Goal: Browse casually

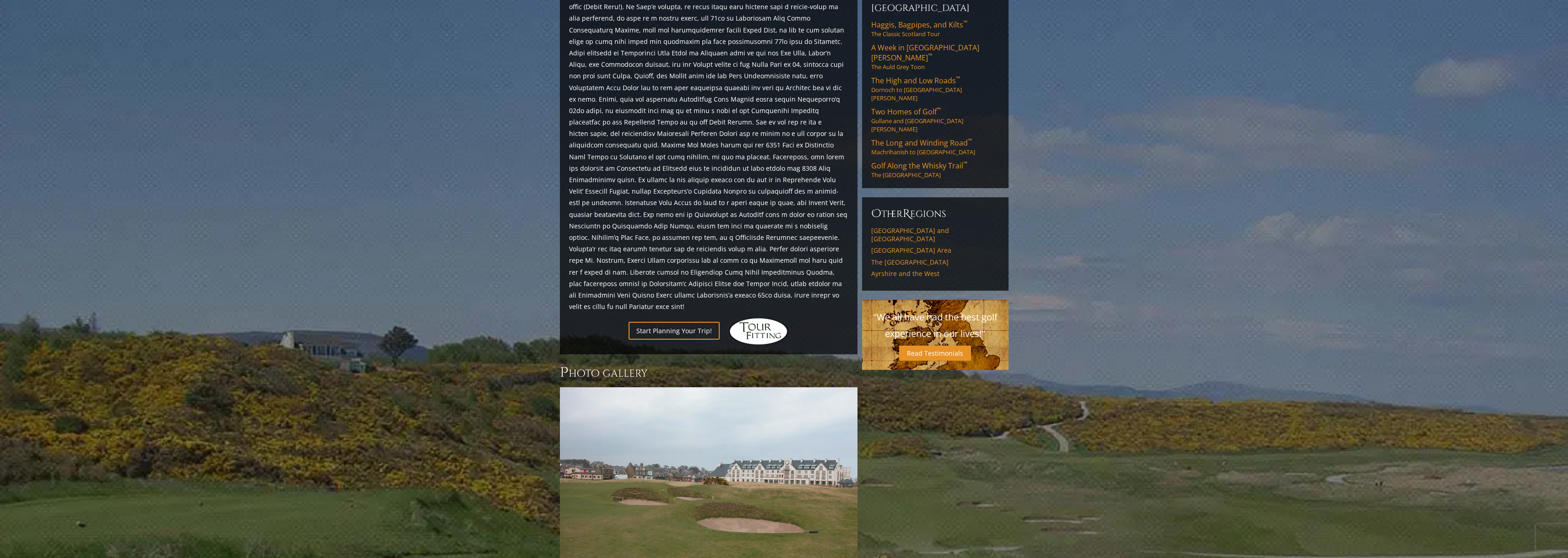
scroll to position [686, 0]
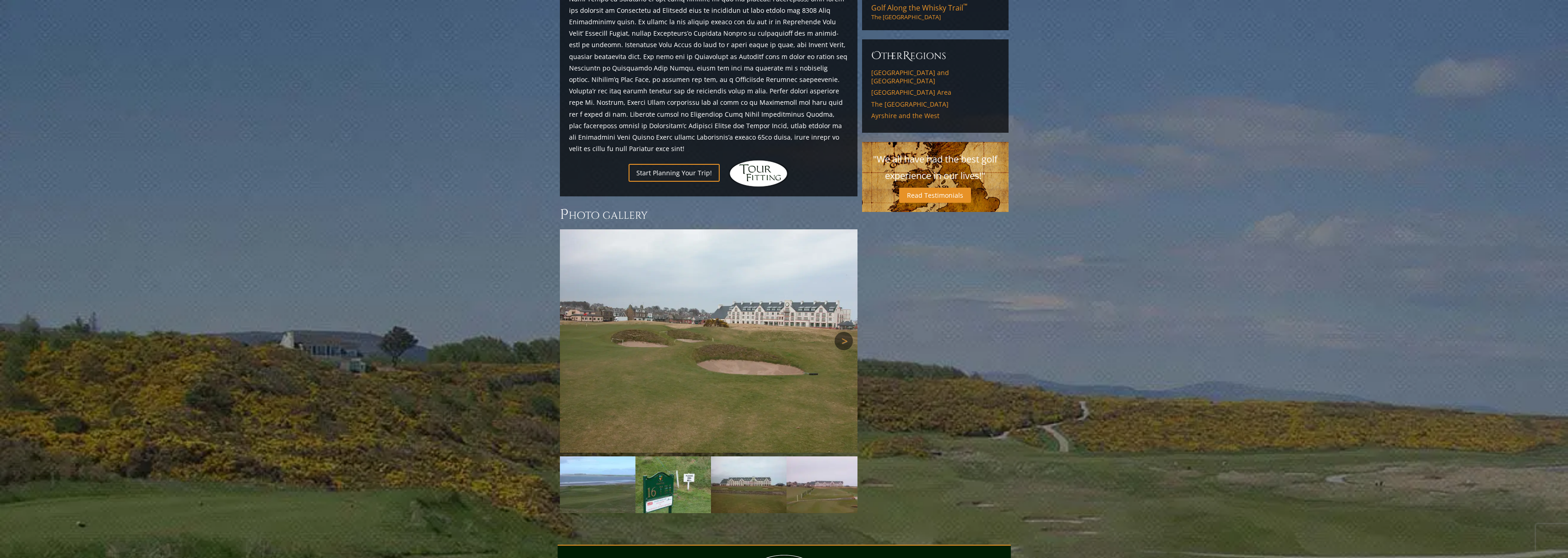
click at [844, 332] on link "Next" at bounding box center [844, 341] width 18 height 18
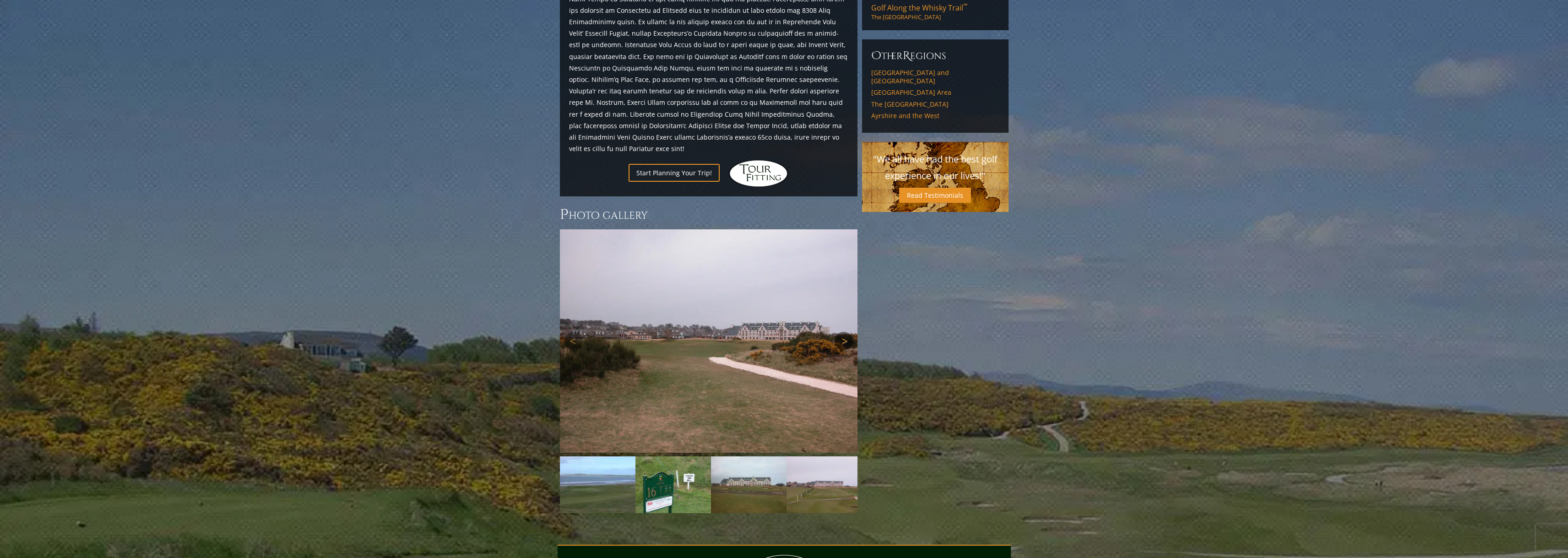
click at [844, 332] on link "Next" at bounding box center [844, 341] width 18 height 18
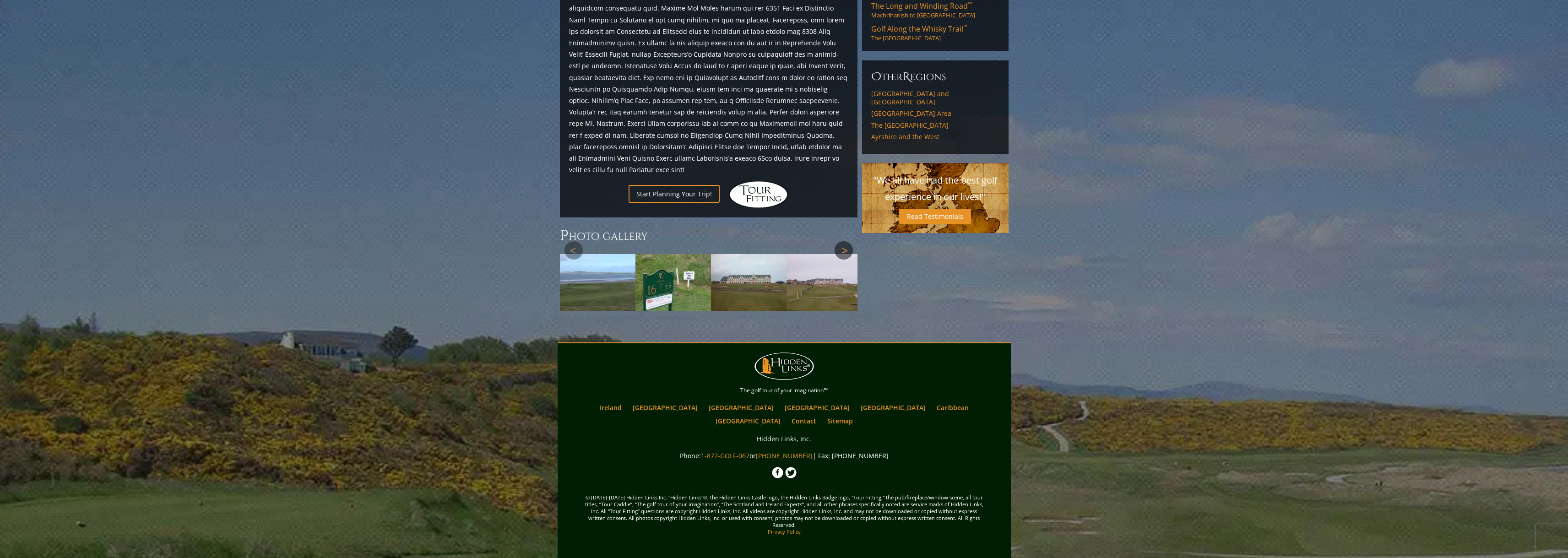
click at [844, 304] on div at bounding box center [709, 280] width 298 height 60
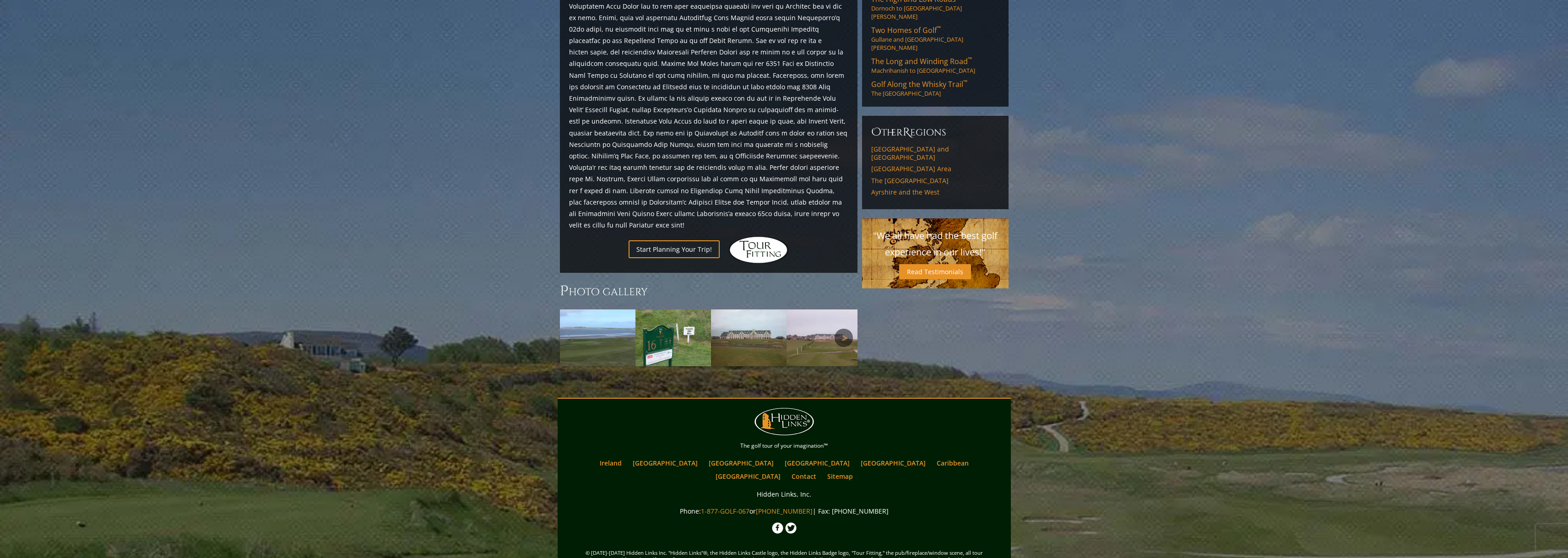
scroll to position [609, 0]
click at [844, 330] on link "Next" at bounding box center [844, 339] width 18 height 18
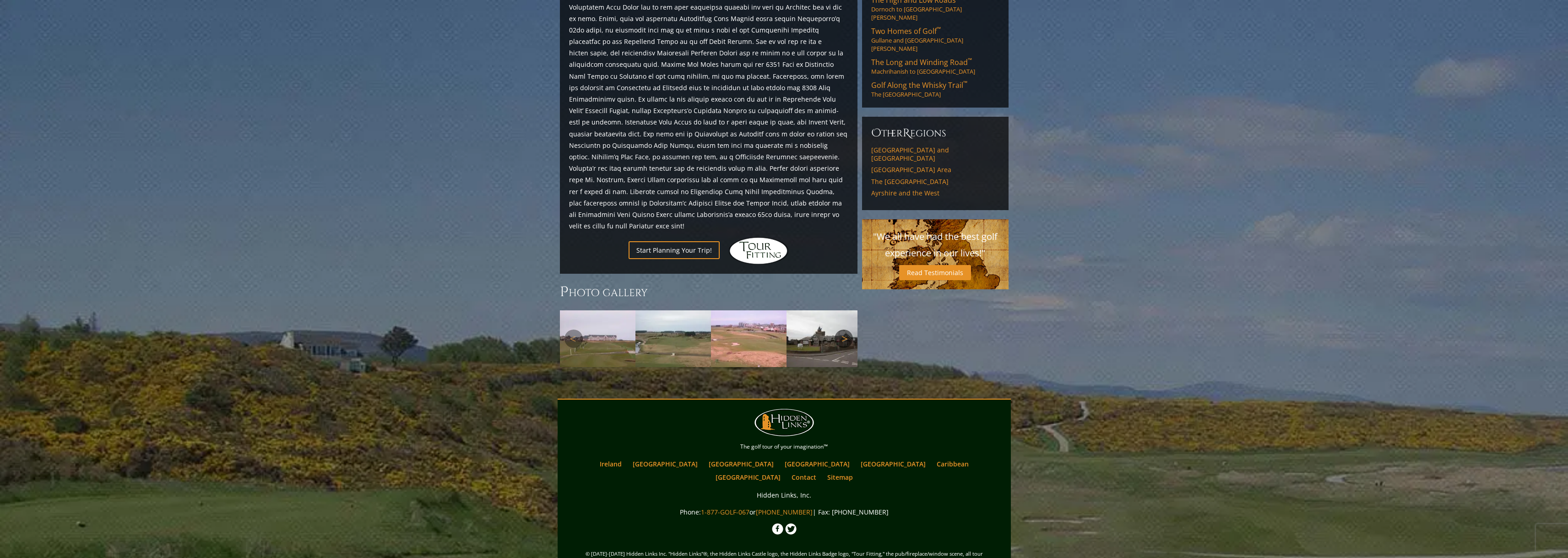
click at [844, 330] on link "Next" at bounding box center [844, 339] width 18 height 18
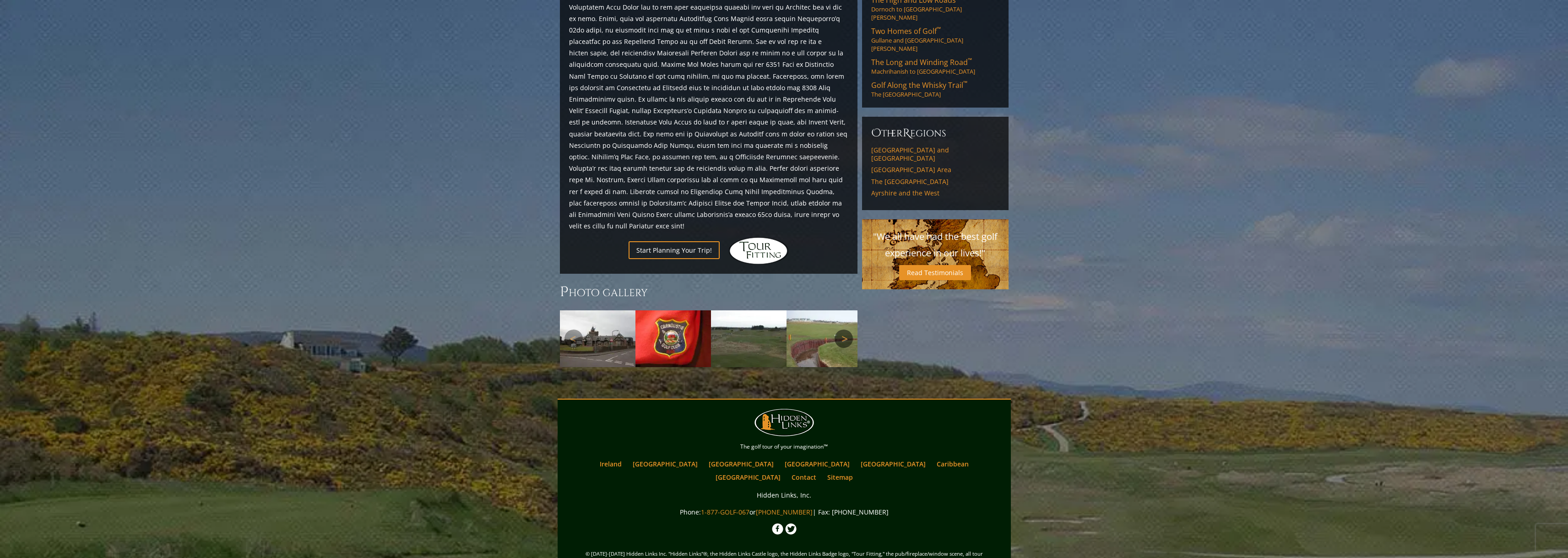
click at [845, 330] on link "Next" at bounding box center [844, 339] width 18 height 18
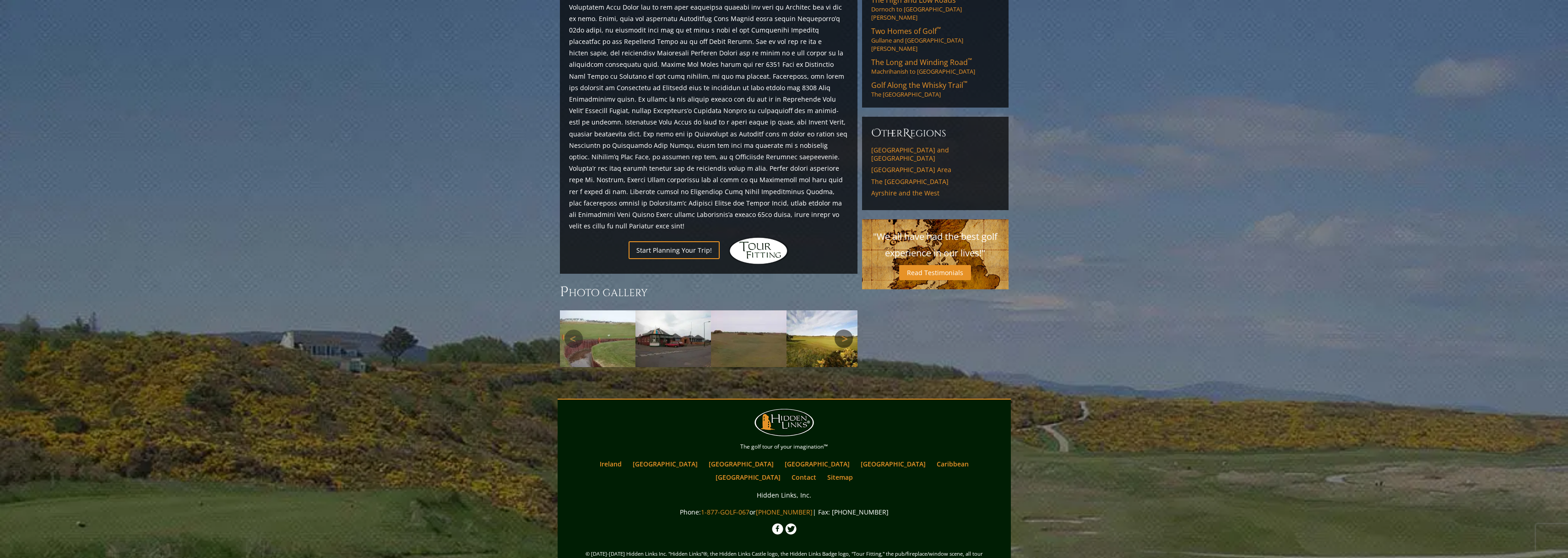
click at [845, 330] on link "Next" at bounding box center [844, 339] width 18 height 18
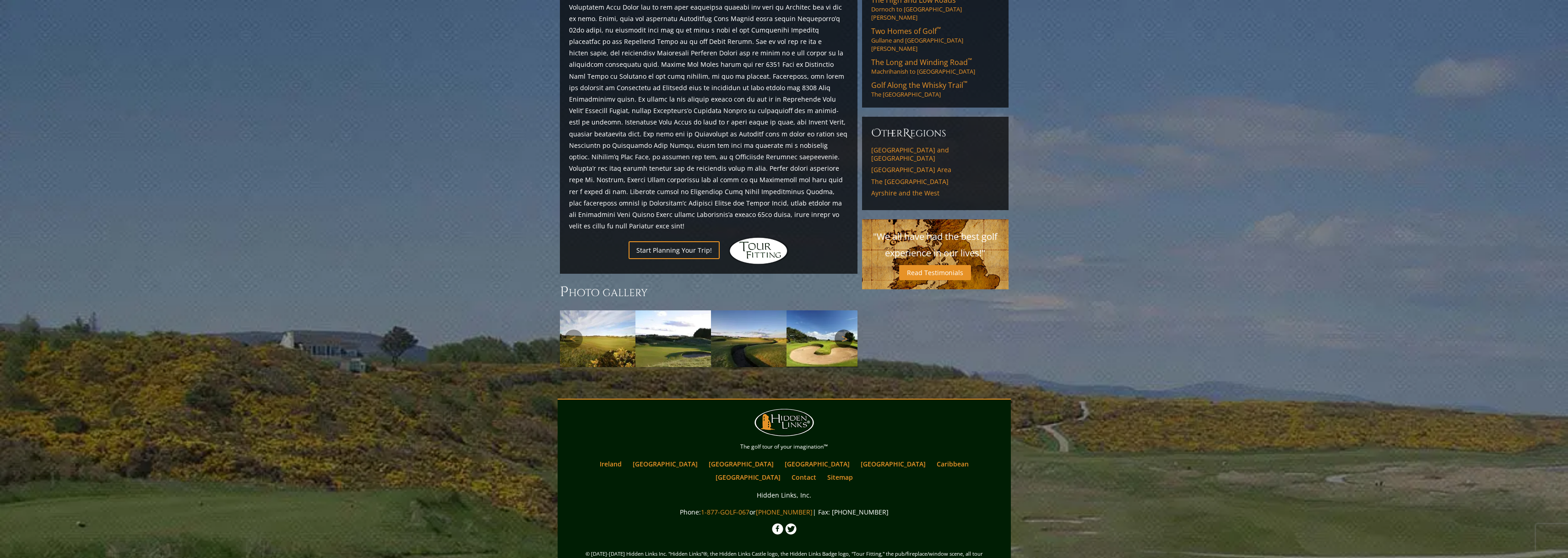
click at [845, 330] on link "Next" at bounding box center [844, 339] width 18 height 18
